Goal: Task Accomplishment & Management: Manage account settings

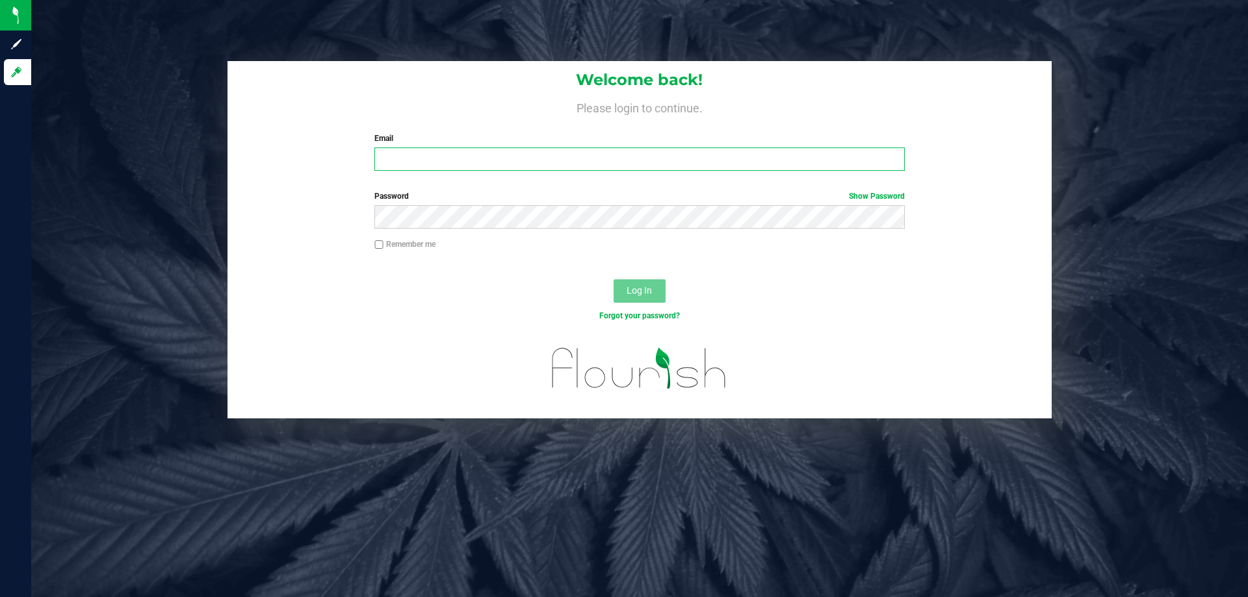
click at [496, 161] on input "Email" at bounding box center [639, 159] width 530 height 23
type input "[EMAIL_ADDRESS][DOMAIN_NAME]"
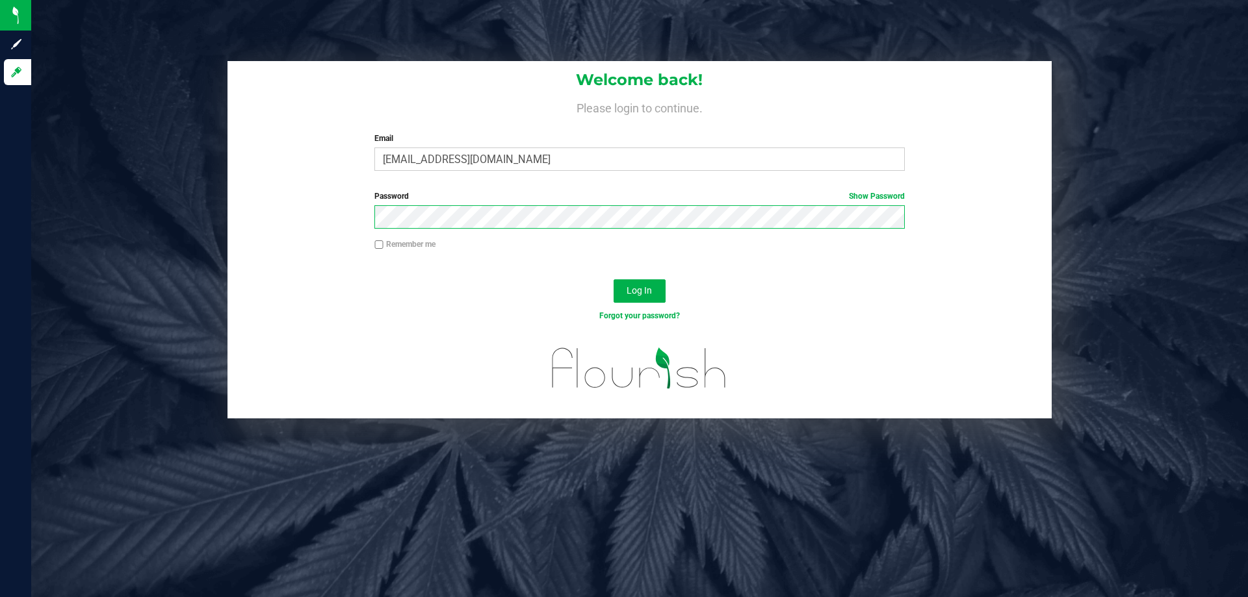
click at [614, 279] on button "Log In" at bounding box center [640, 290] width 52 height 23
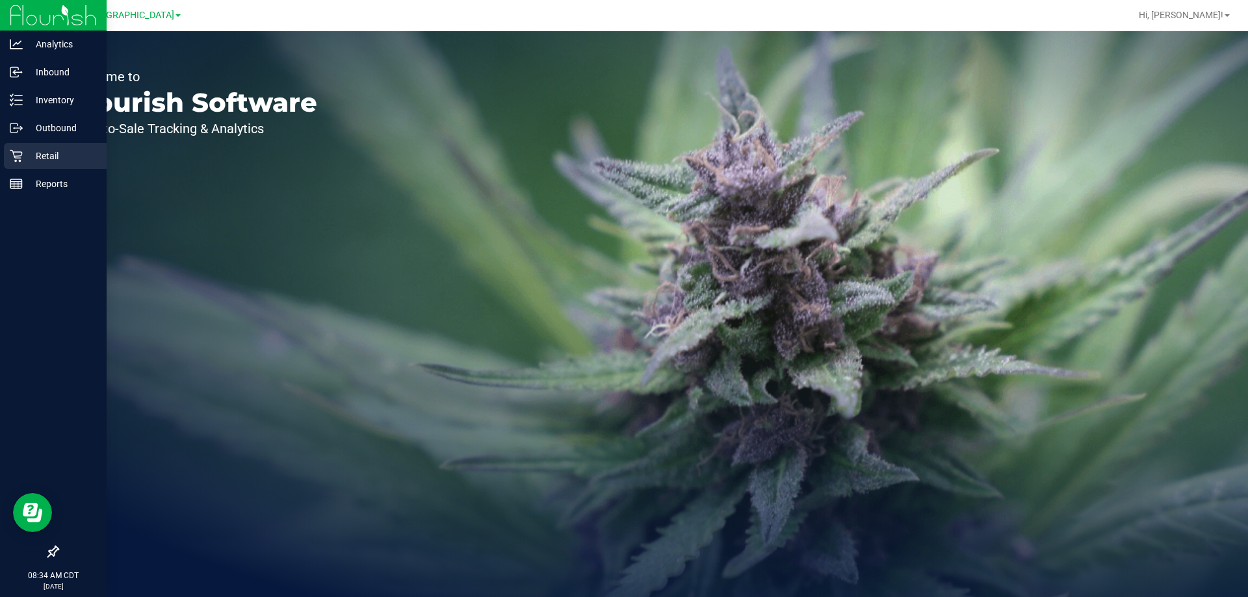
click at [39, 160] on p "Retail" at bounding box center [62, 156] width 78 height 16
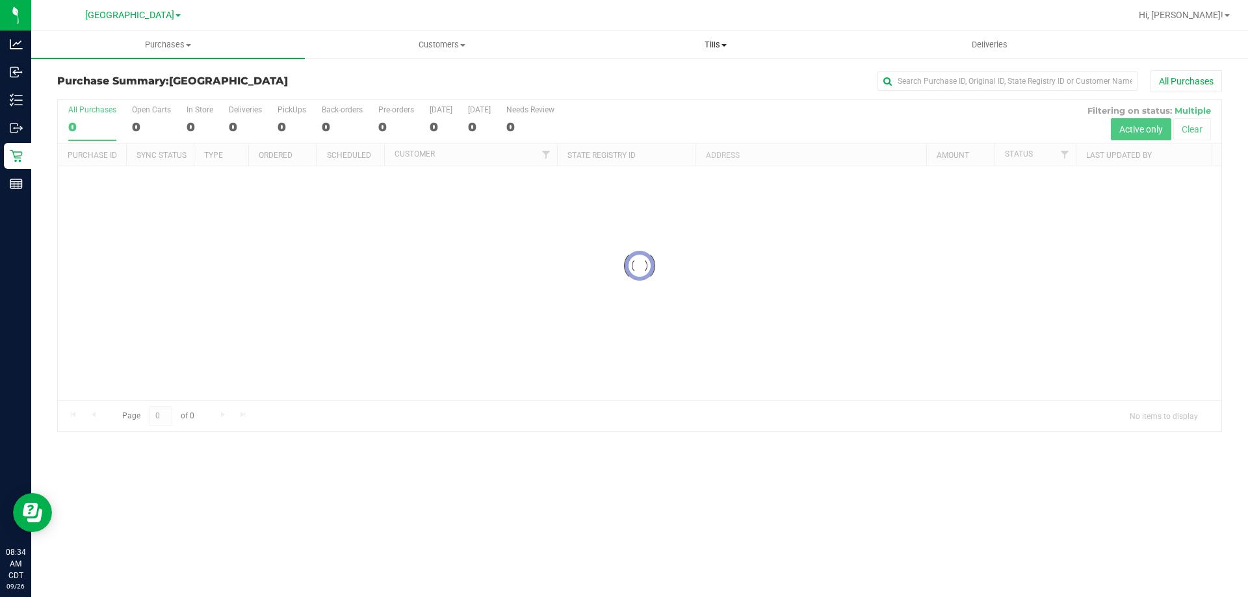
click at [716, 44] on span "Tills" at bounding box center [715, 45] width 272 height 12
click at [624, 83] on span "Manage tills" at bounding box center [622, 78] width 88 height 11
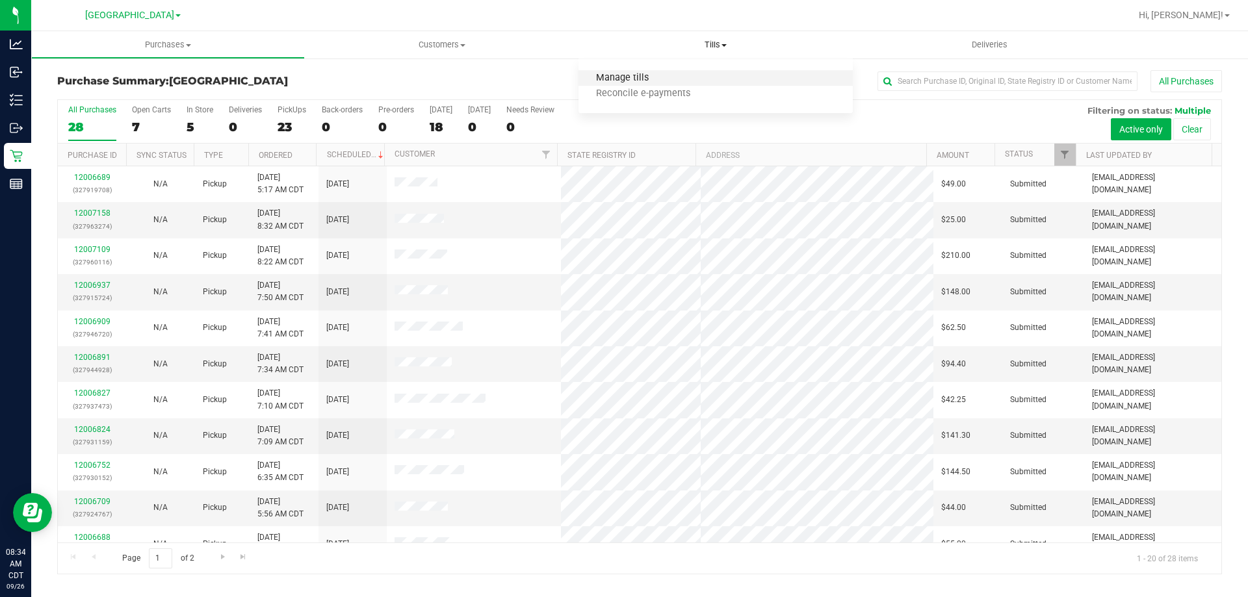
click at [636, 78] on span "Manage tills" at bounding box center [622, 78] width 88 height 11
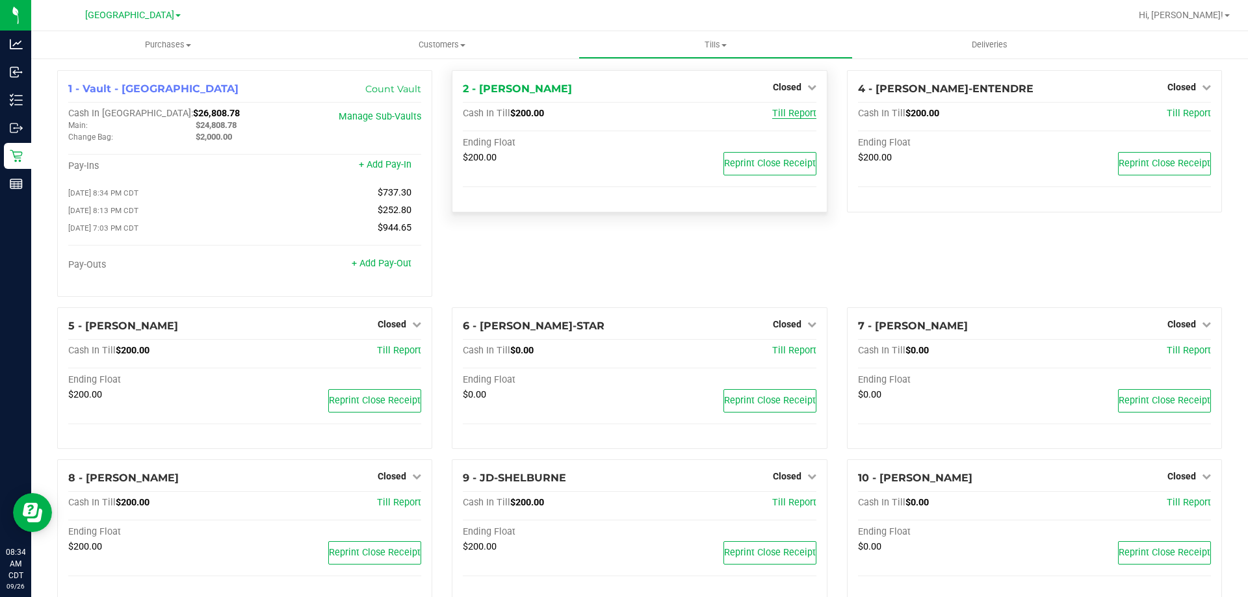
click at [785, 110] on span "Till Report" at bounding box center [794, 113] width 44 height 11
click at [792, 90] on span "Closed" at bounding box center [787, 87] width 29 height 10
click at [781, 120] on link "Open Till" at bounding box center [787, 114] width 34 height 10
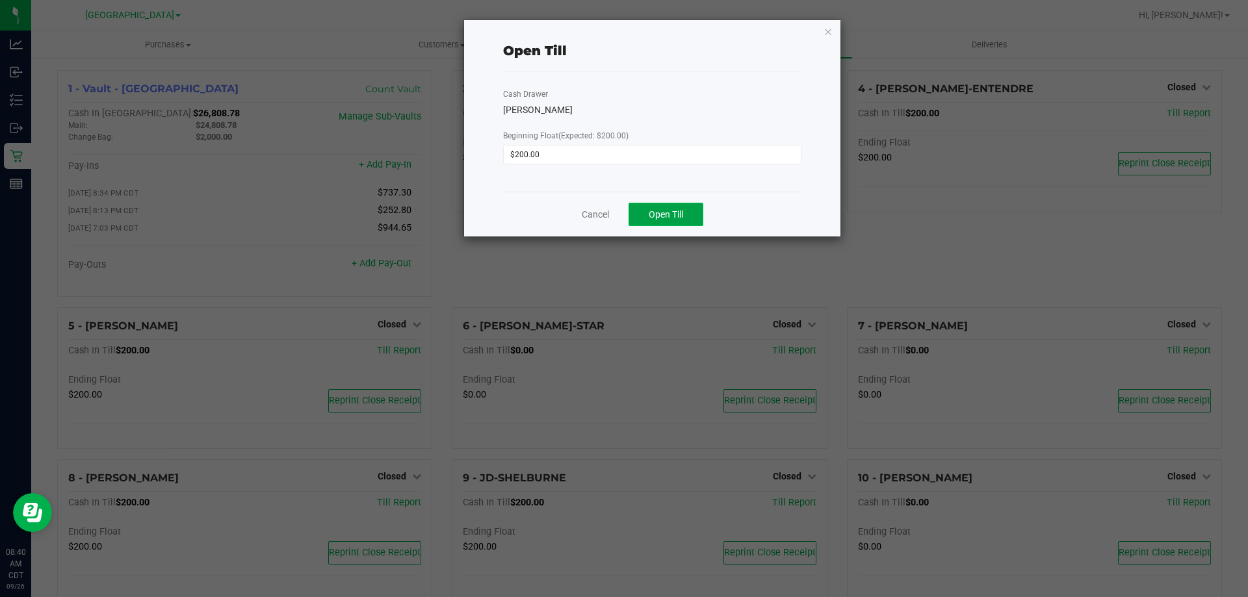
click at [681, 213] on span "Open Till" at bounding box center [666, 214] width 34 height 10
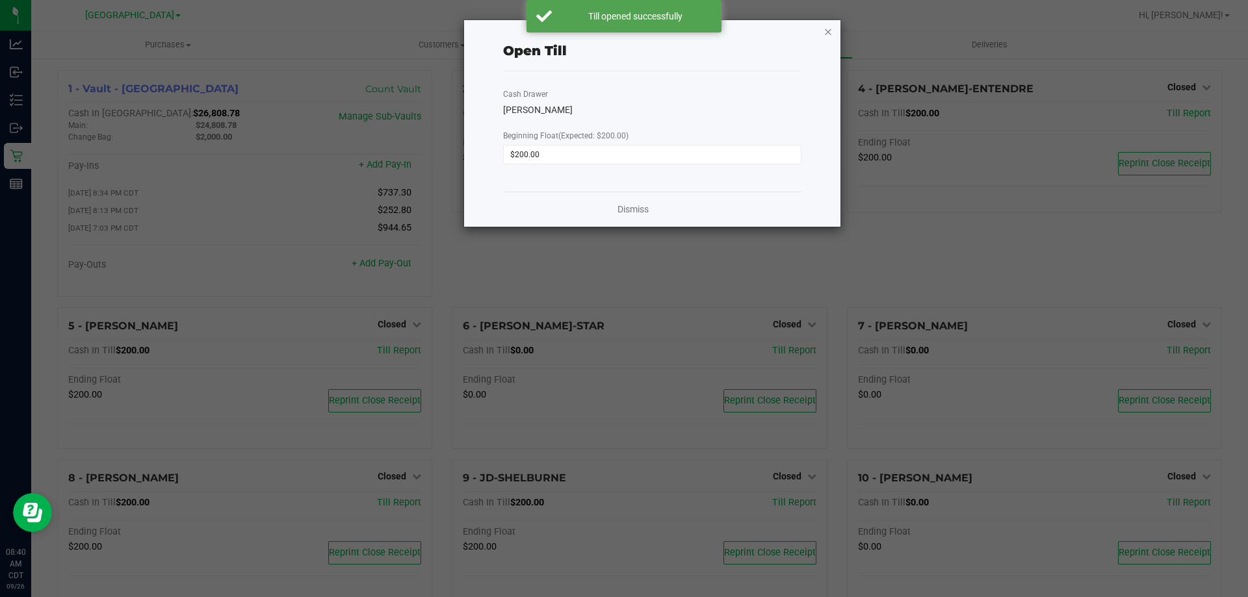
click at [824, 32] on icon "button" at bounding box center [828, 31] width 9 height 16
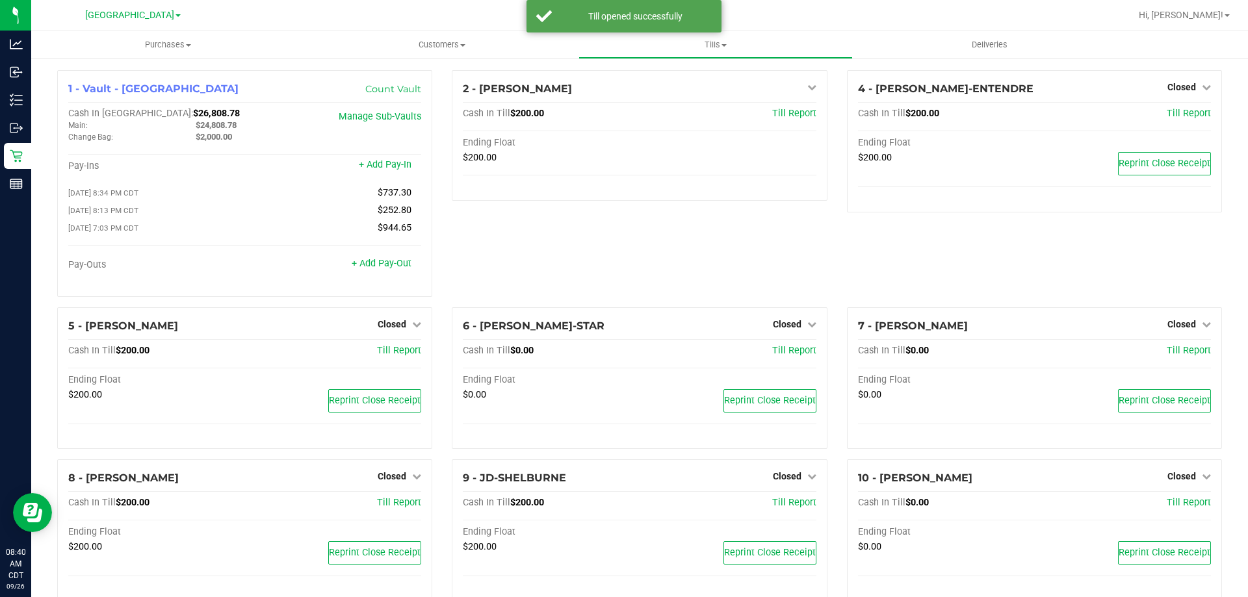
click at [1185, 88] on span "Closed" at bounding box center [1181, 87] width 29 height 10
click at [1188, 110] on link "Open Till" at bounding box center [1181, 114] width 34 height 10
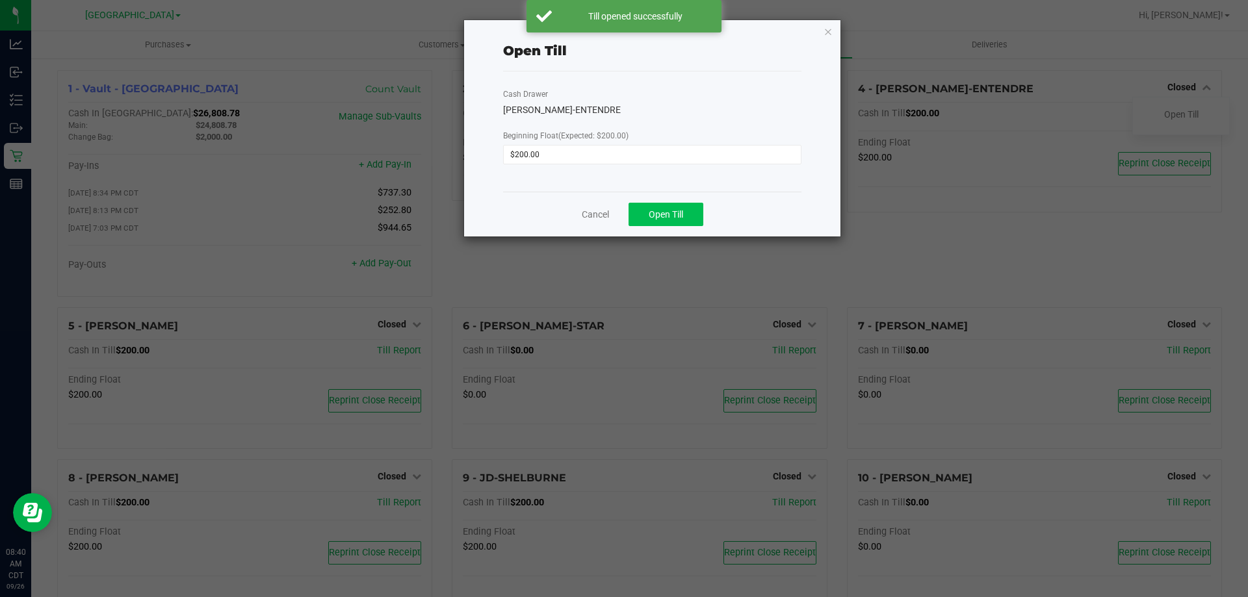
click at [680, 210] on span "Open Till" at bounding box center [666, 214] width 34 height 10
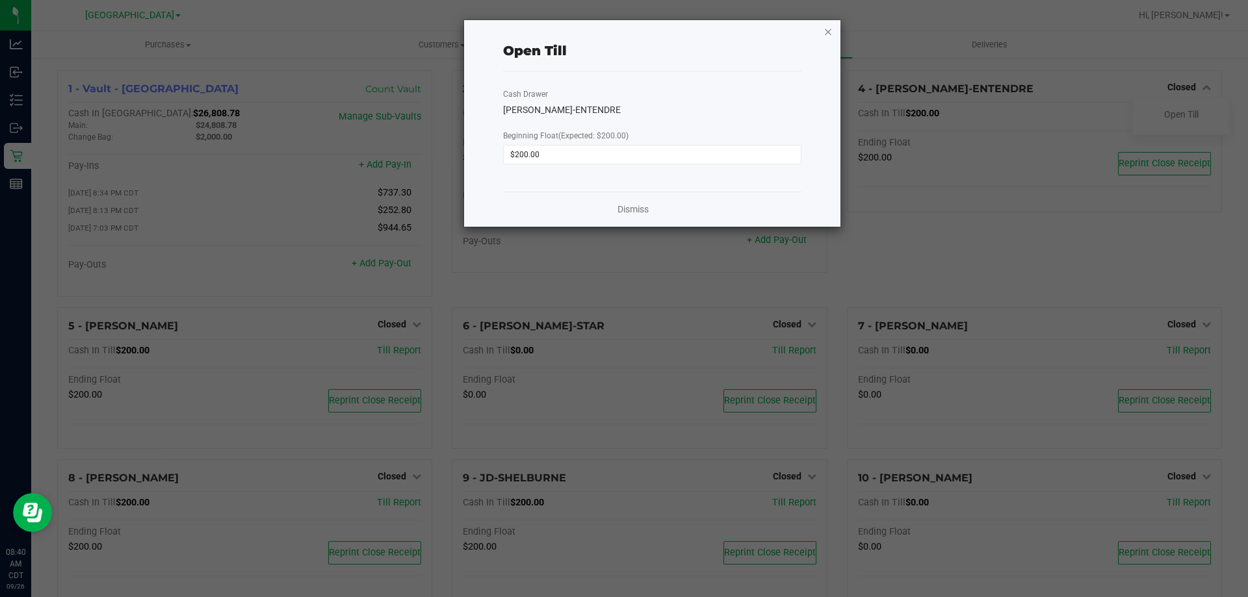
click at [828, 31] on icon "button" at bounding box center [828, 31] width 9 height 16
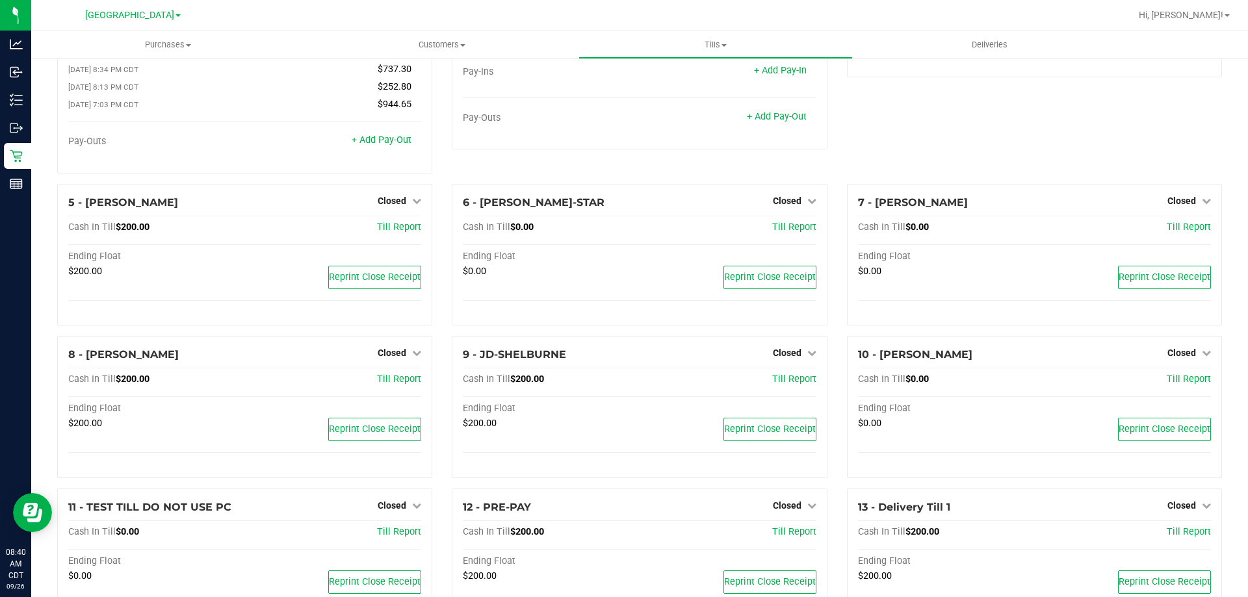
scroll to position [181, 0]
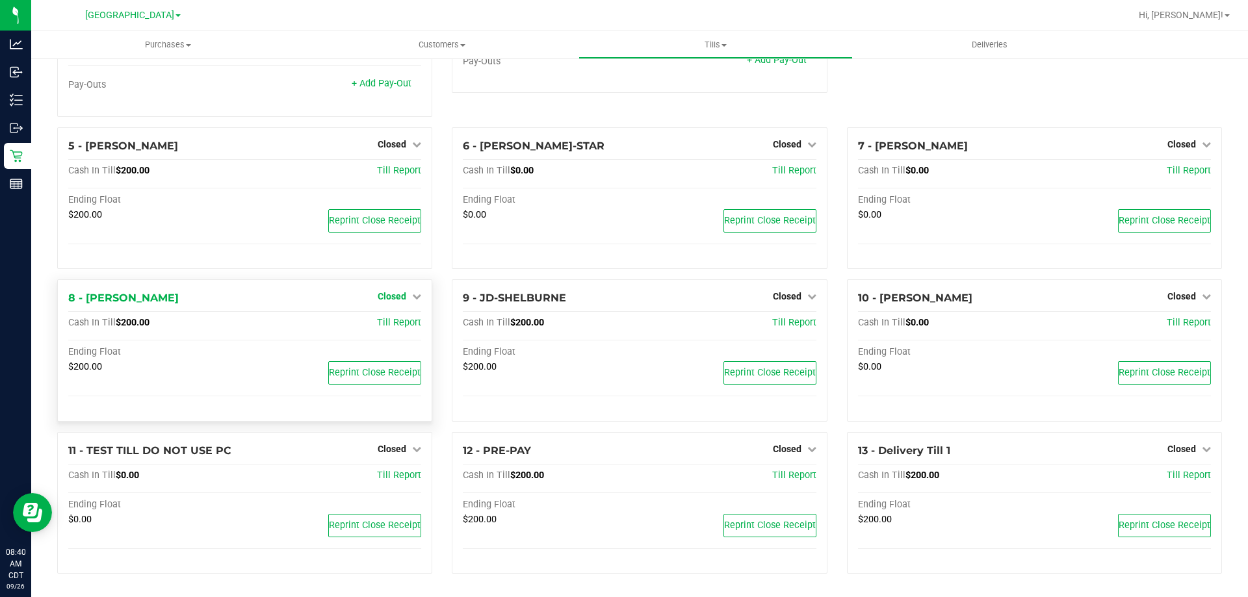
click at [400, 301] on span "Closed" at bounding box center [392, 296] width 29 height 10
click at [406, 328] on link "Open Till" at bounding box center [391, 323] width 34 height 10
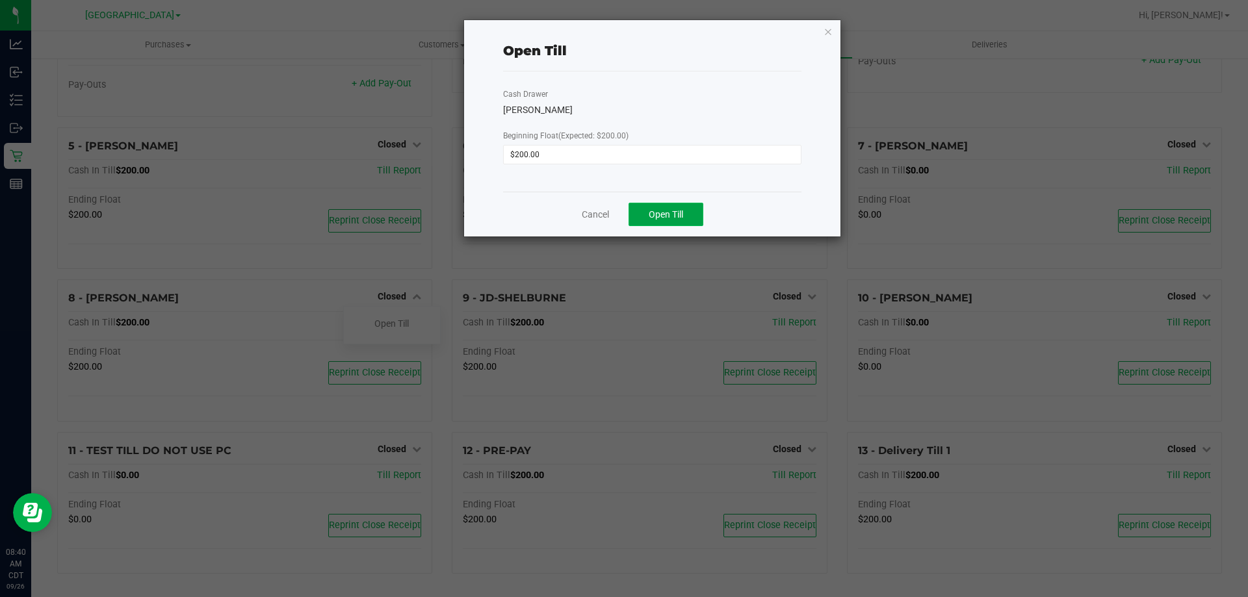
click at [660, 211] on span "Open Till" at bounding box center [666, 214] width 34 height 10
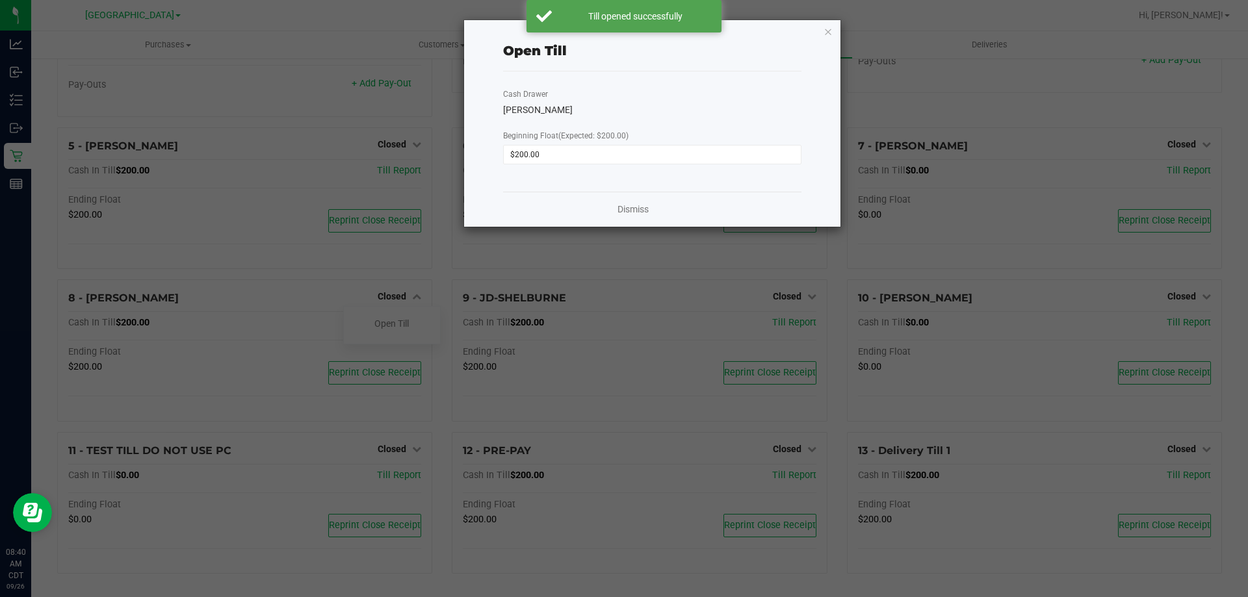
click at [826, 32] on icon "button" at bounding box center [828, 31] width 9 height 16
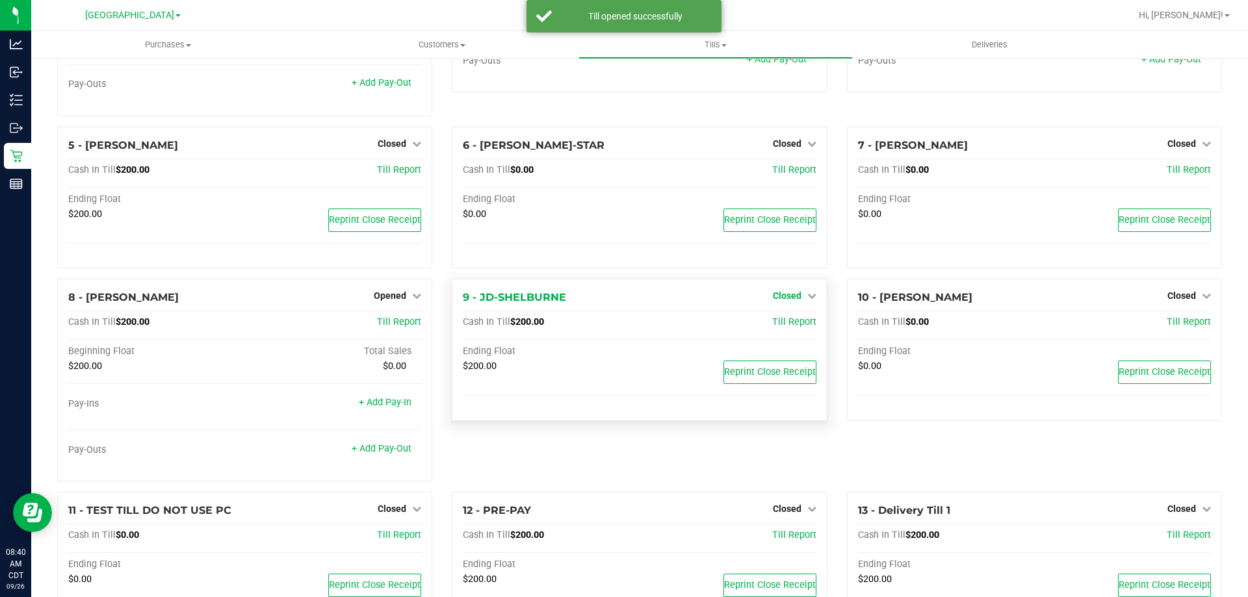
click at [795, 301] on link "Closed" at bounding box center [795, 296] width 44 height 10
click at [779, 326] on link "Open Till" at bounding box center [787, 323] width 34 height 10
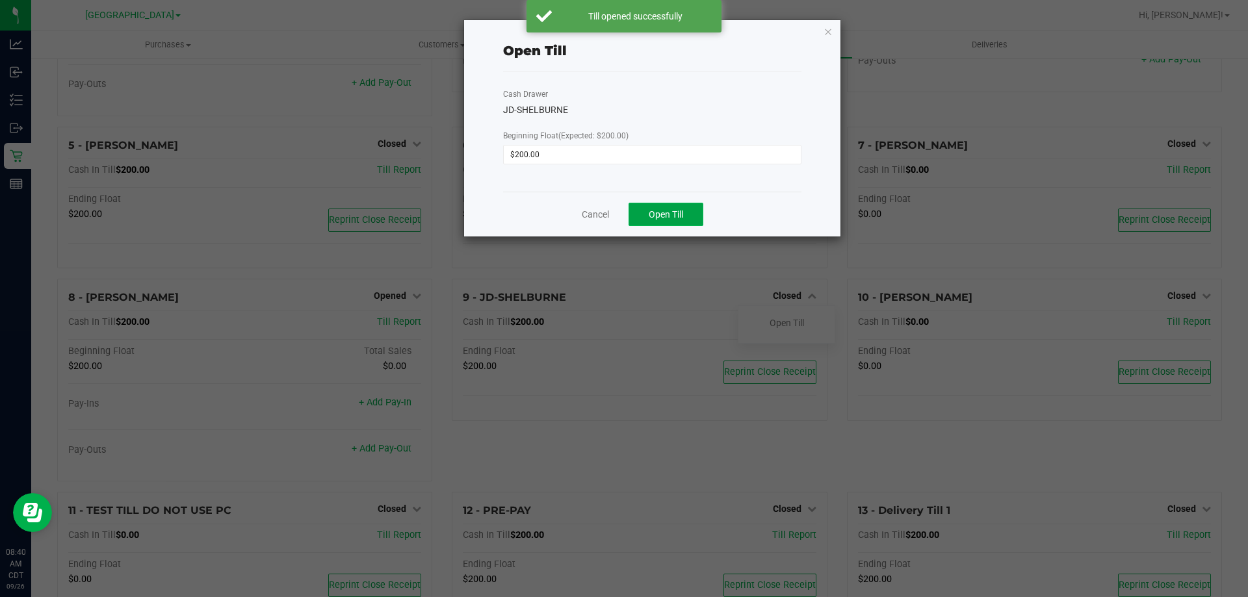
click at [669, 213] on span "Open Till" at bounding box center [666, 214] width 34 height 10
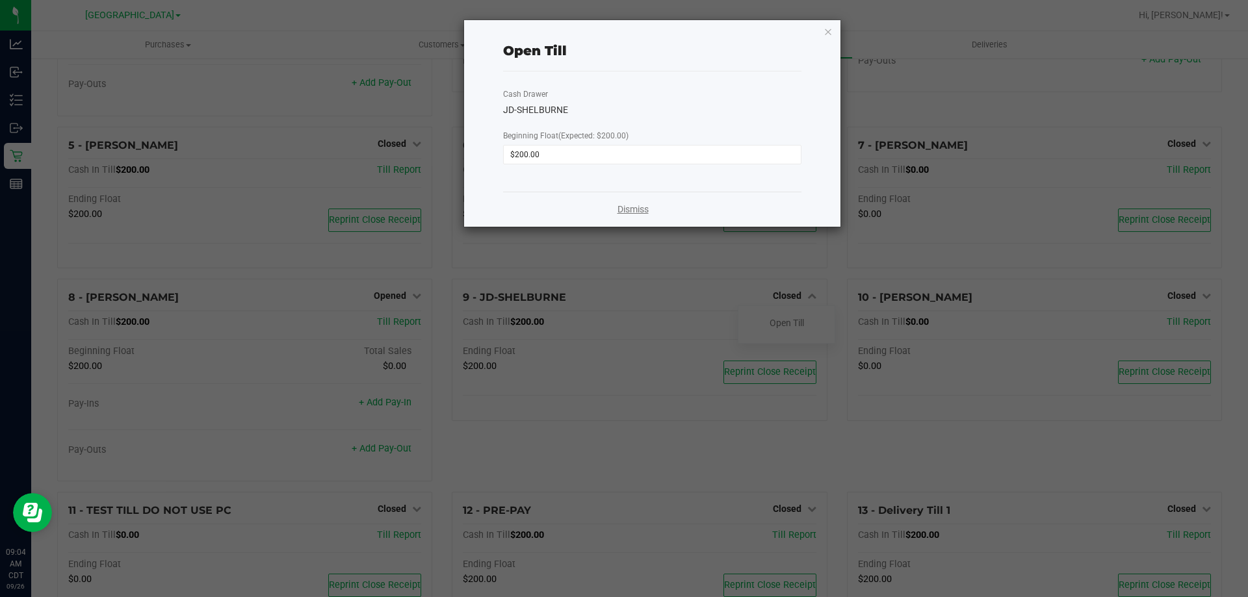
click at [632, 207] on link "Dismiss" at bounding box center [632, 210] width 31 height 14
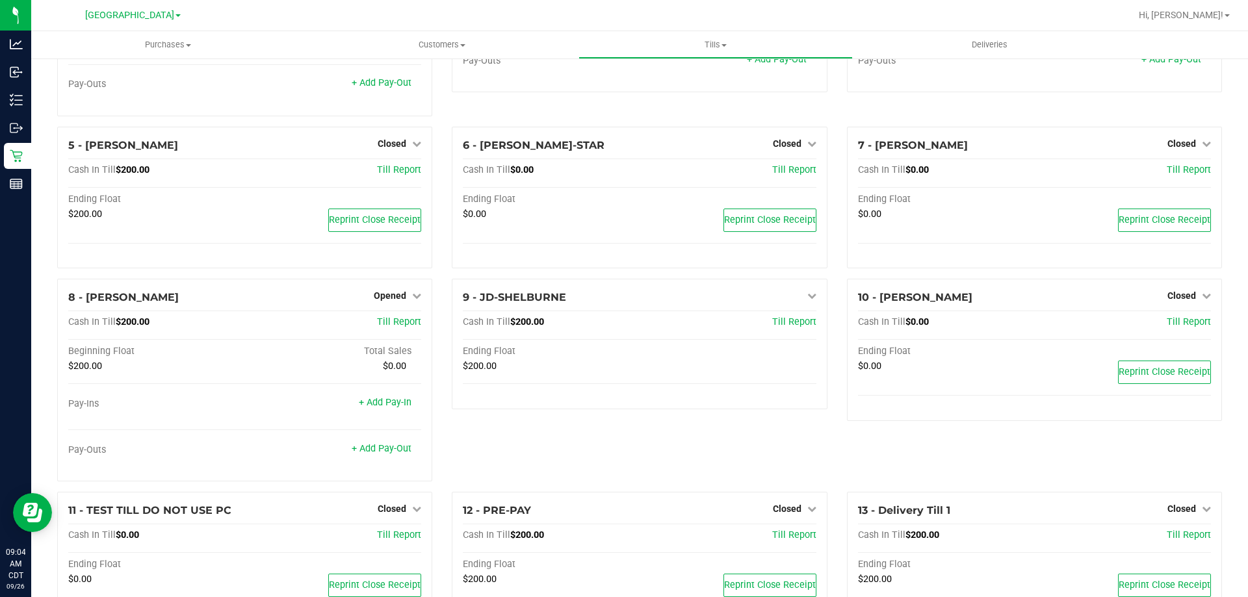
scroll to position [0, 0]
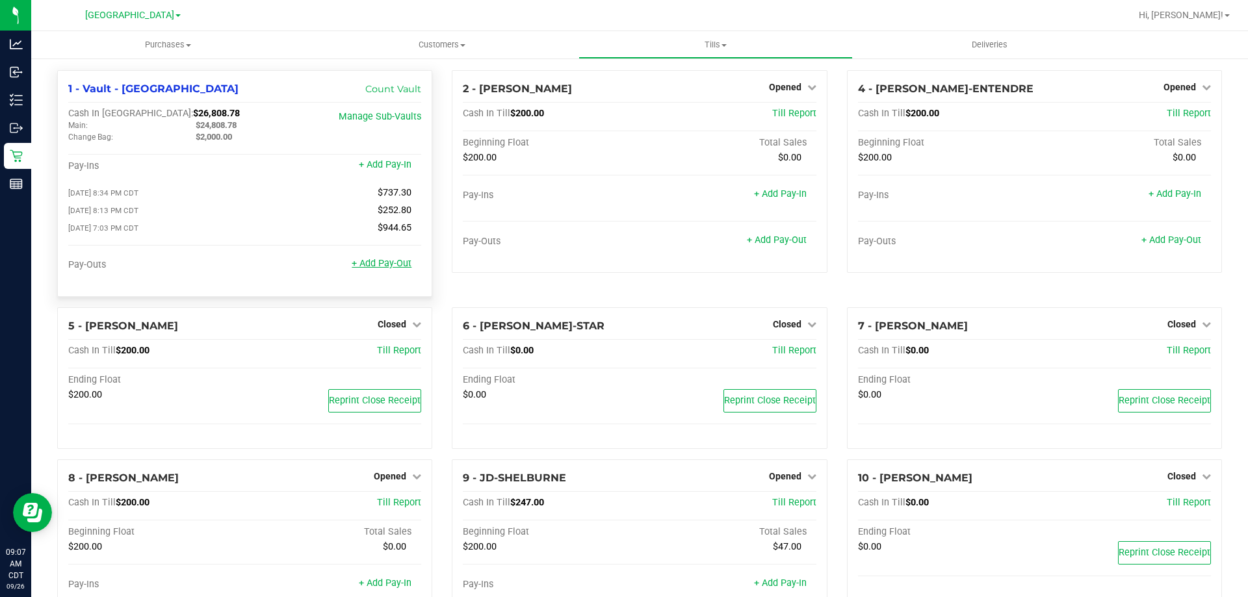
click at [391, 269] on link "+ Add Pay-Out" at bounding box center [382, 263] width 60 height 11
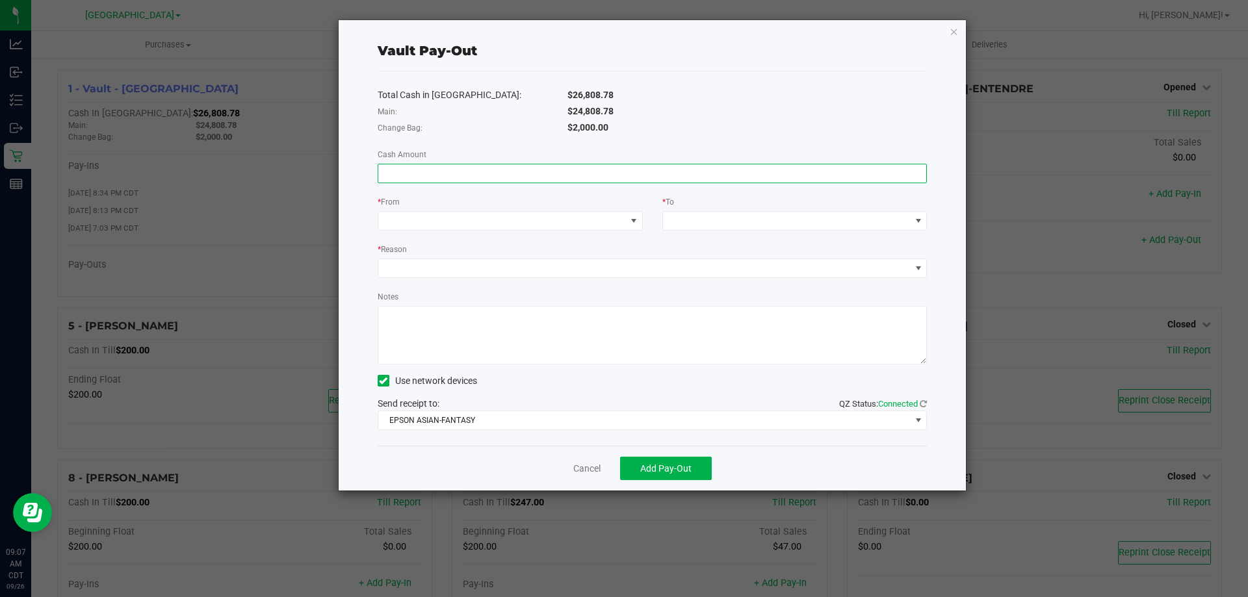
click at [508, 170] on input at bounding box center [652, 173] width 549 height 18
type input "$24,808.78"
click at [508, 219] on span at bounding box center [502, 221] width 248 height 18
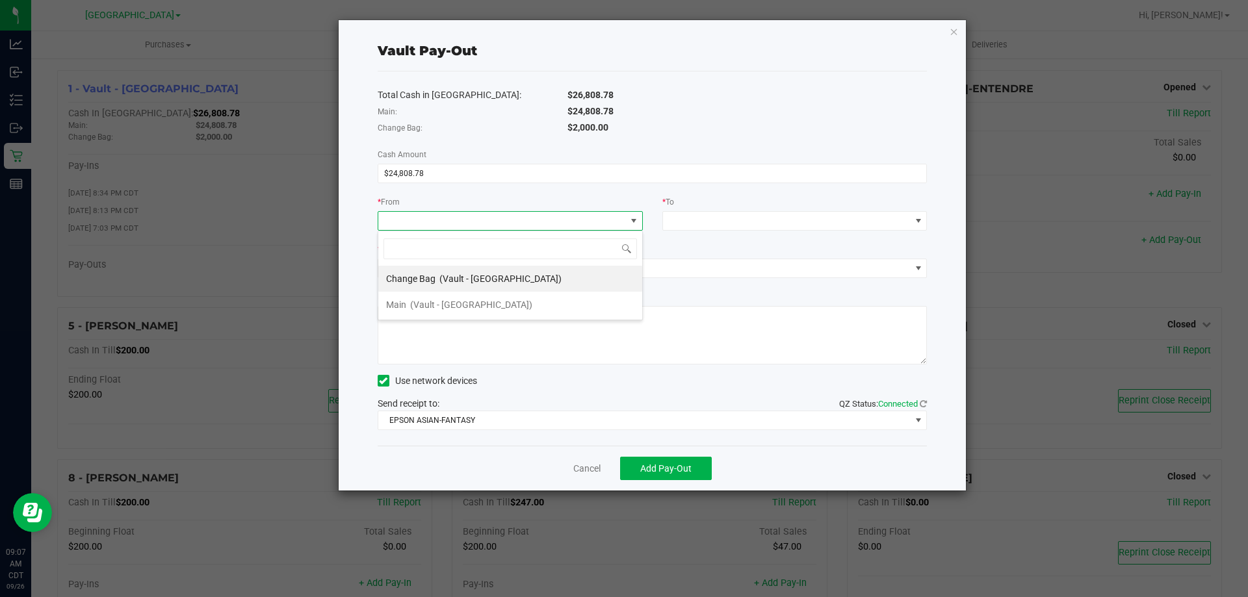
scroll to position [19, 265]
click at [463, 301] on span "(Vault - Panama City)" at bounding box center [471, 305] width 122 height 10
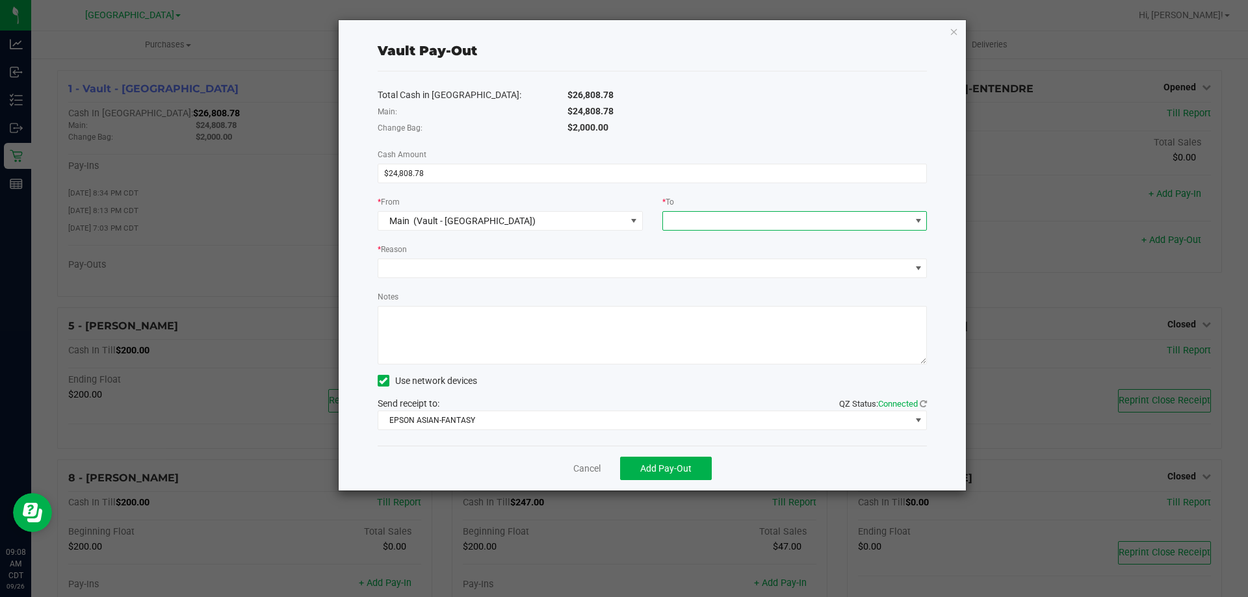
click at [716, 213] on span at bounding box center [787, 221] width 248 height 18
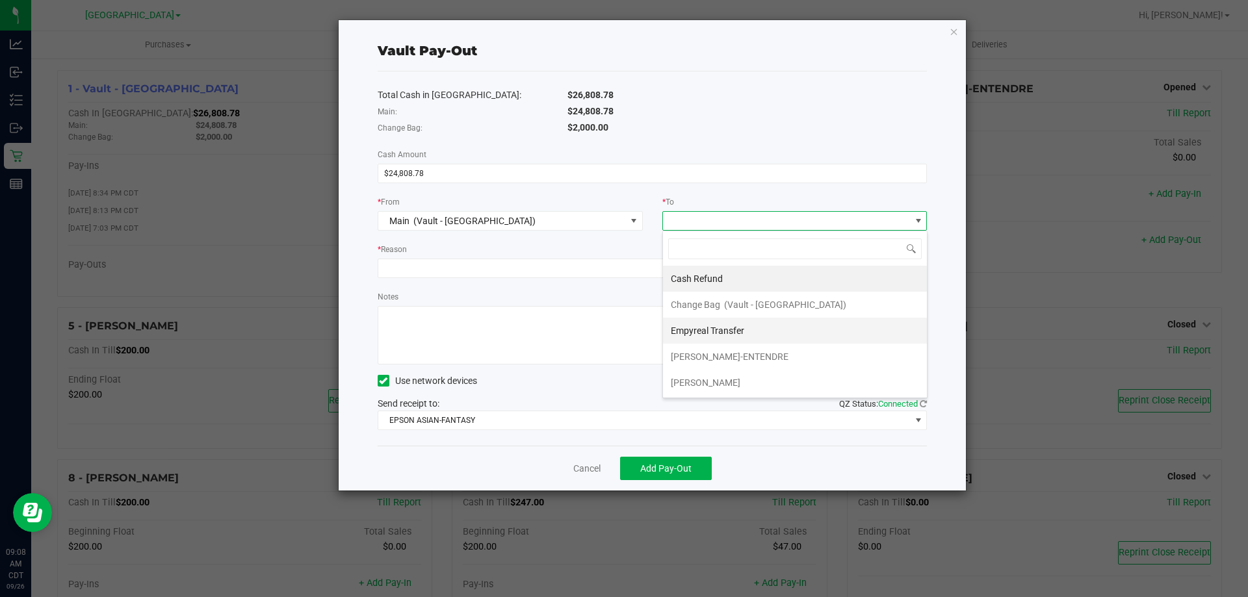
click at [706, 332] on span "Empyreal Transfer" at bounding box center [707, 331] width 73 height 10
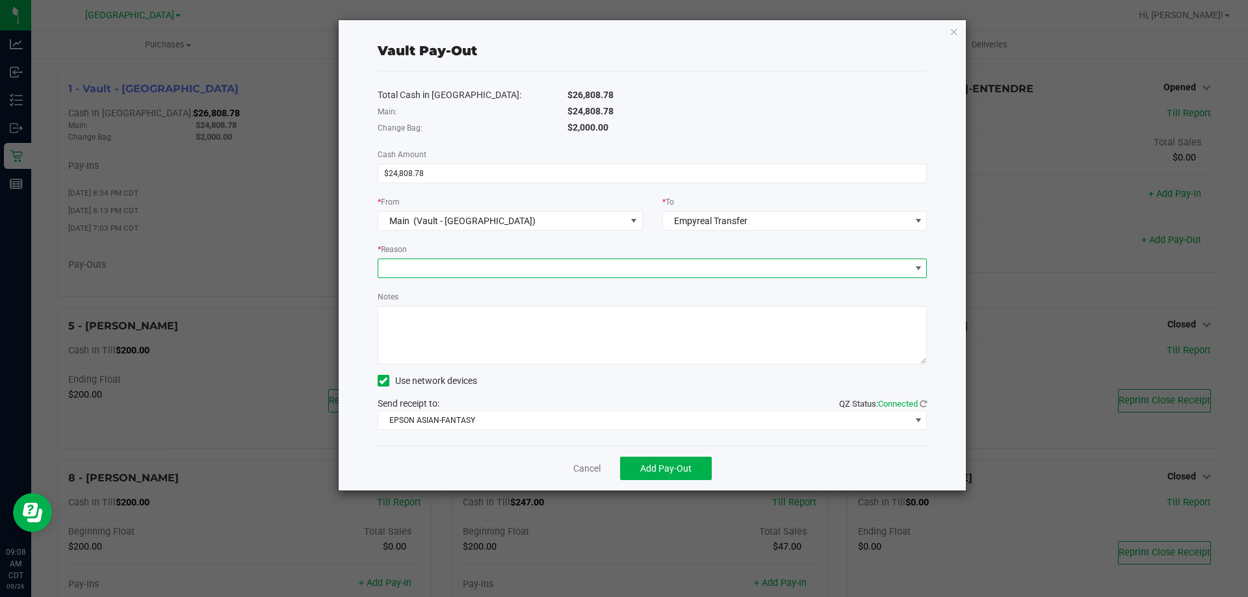
click at [397, 266] on span at bounding box center [644, 268] width 532 height 18
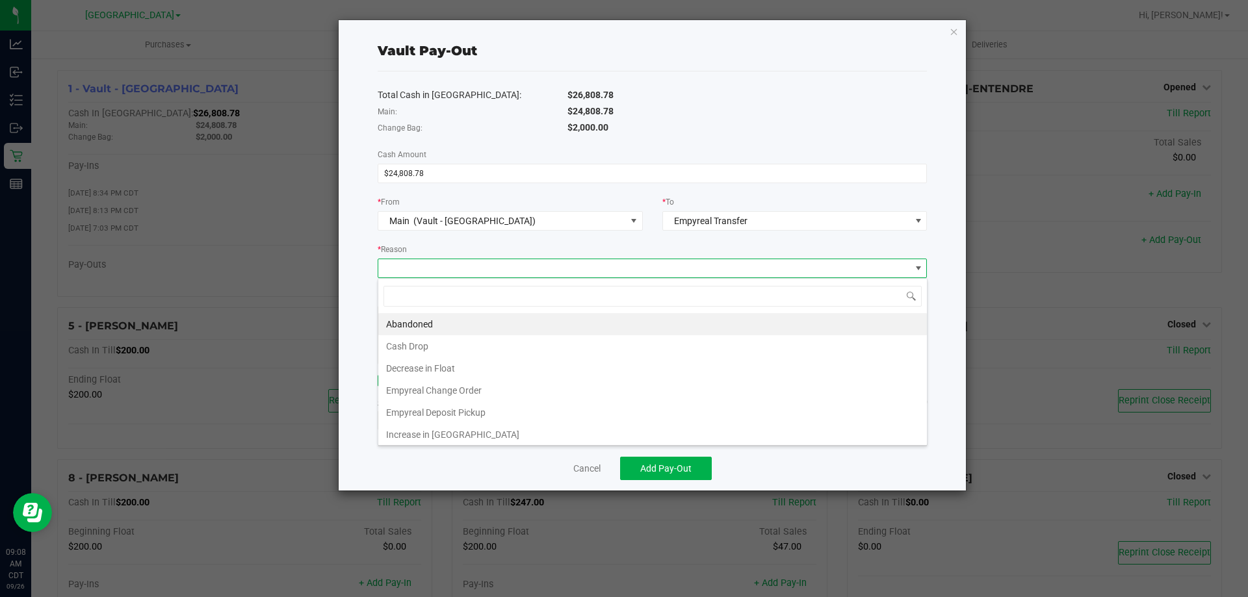
scroll to position [19, 549]
click at [432, 405] on li "Empyreal Deposit Pickup" at bounding box center [652, 413] width 549 height 22
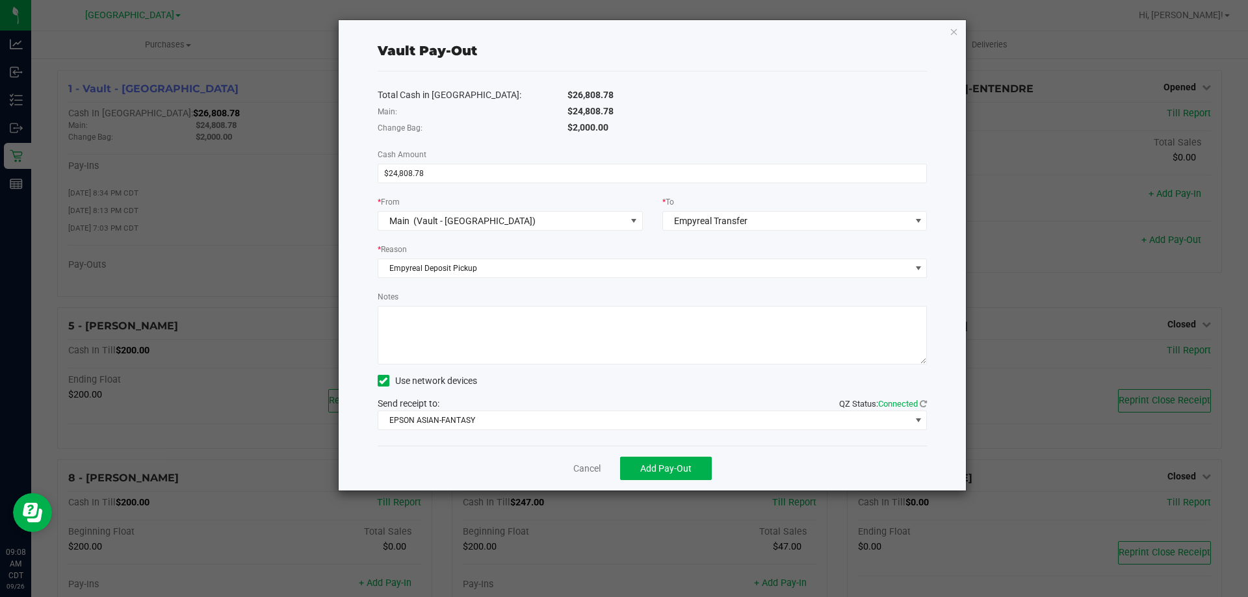
click at [442, 326] on textarea "Notes" at bounding box center [653, 335] width 550 height 58
type textarea "24808.78-cf"
click at [632, 462] on button "Add Pay-Out" at bounding box center [666, 468] width 92 height 23
click at [569, 473] on link "Dismiss" at bounding box center [582, 469] width 31 height 14
